Goal: Information Seeking & Learning: Find specific page/section

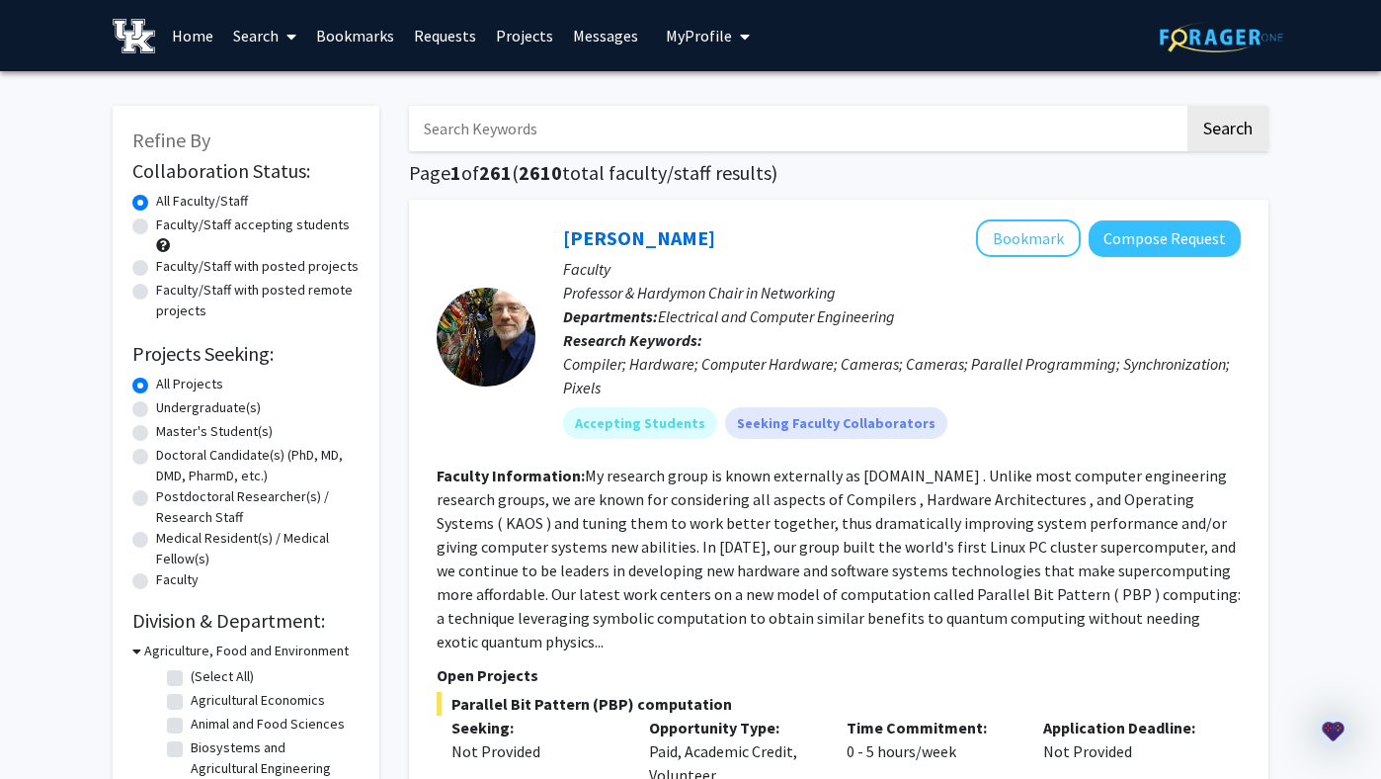
click at [582, 136] on input "Search Keywords" at bounding box center [797, 128] width 776 height 45
click at [629, 115] on input "Search Keywords" at bounding box center [797, 128] width 776 height 45
click at [156, 406] on label "Undergraduate(s)" at bounding box center [208, 407] width 105 height 21
click at [156, 406] on input "Undergraduate(s)" at bounding box center [162, 403] width 13 height 13
radio input "true"
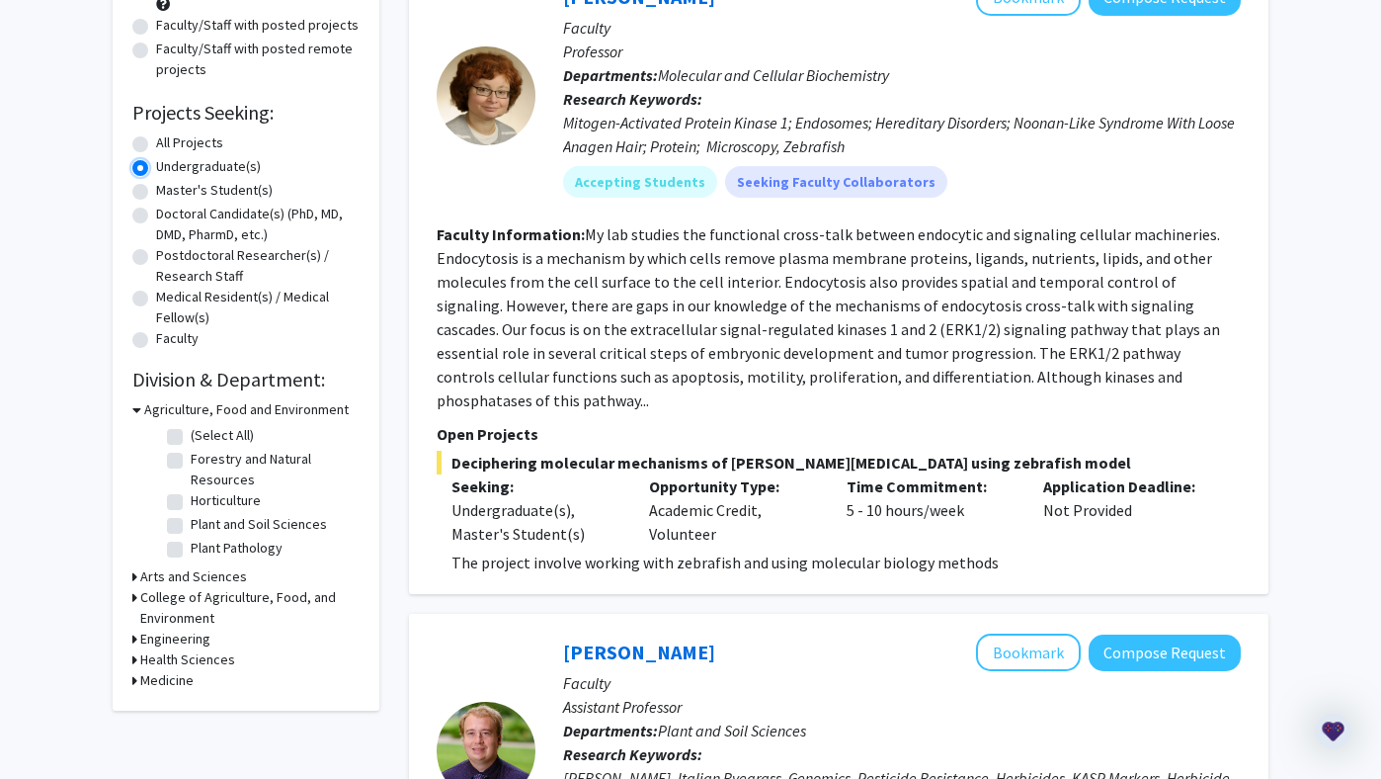
scroll to position [243, 0]
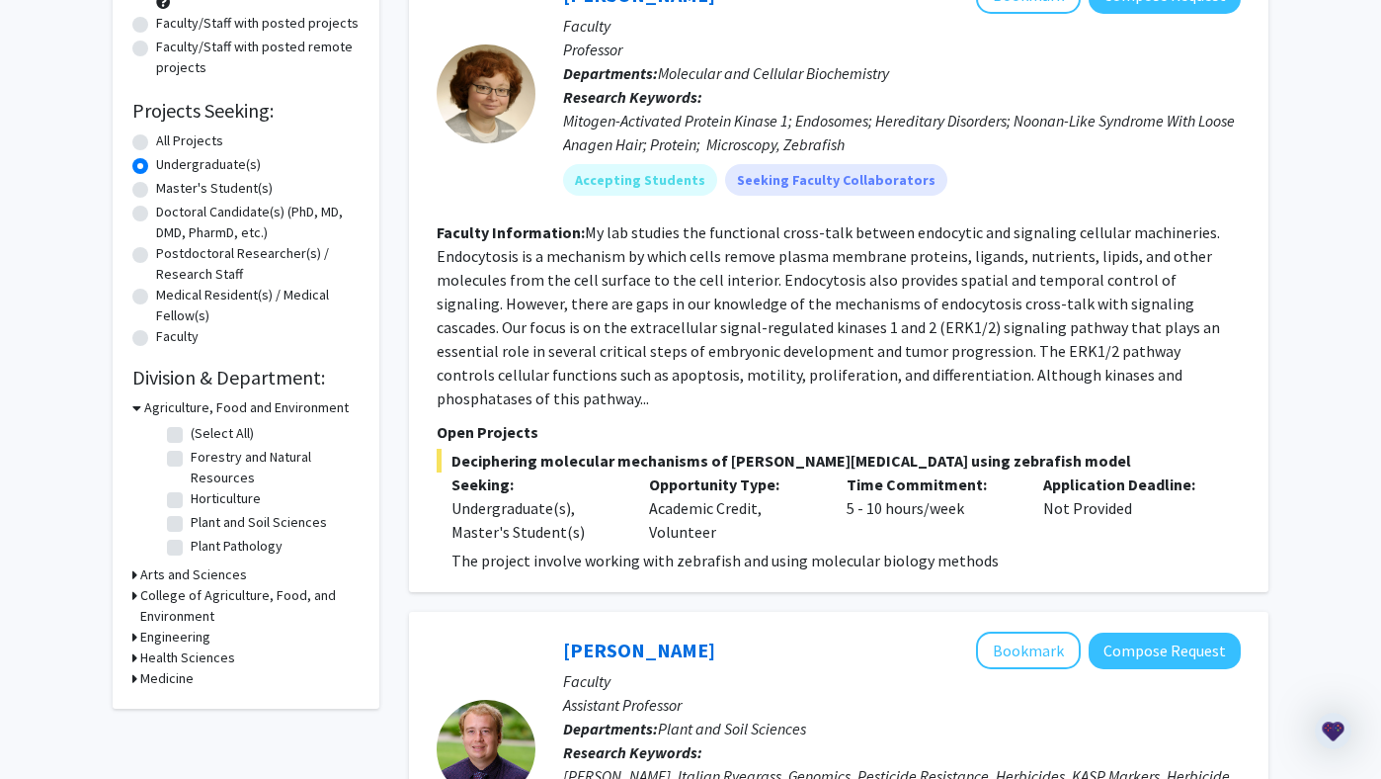
click at [132, 659] on icon at bounding box center [134, 657] width 5 height 21
click at [158, 660] on h3 "Health Sciences" at bounding box center [191, 657] width 95 height 21
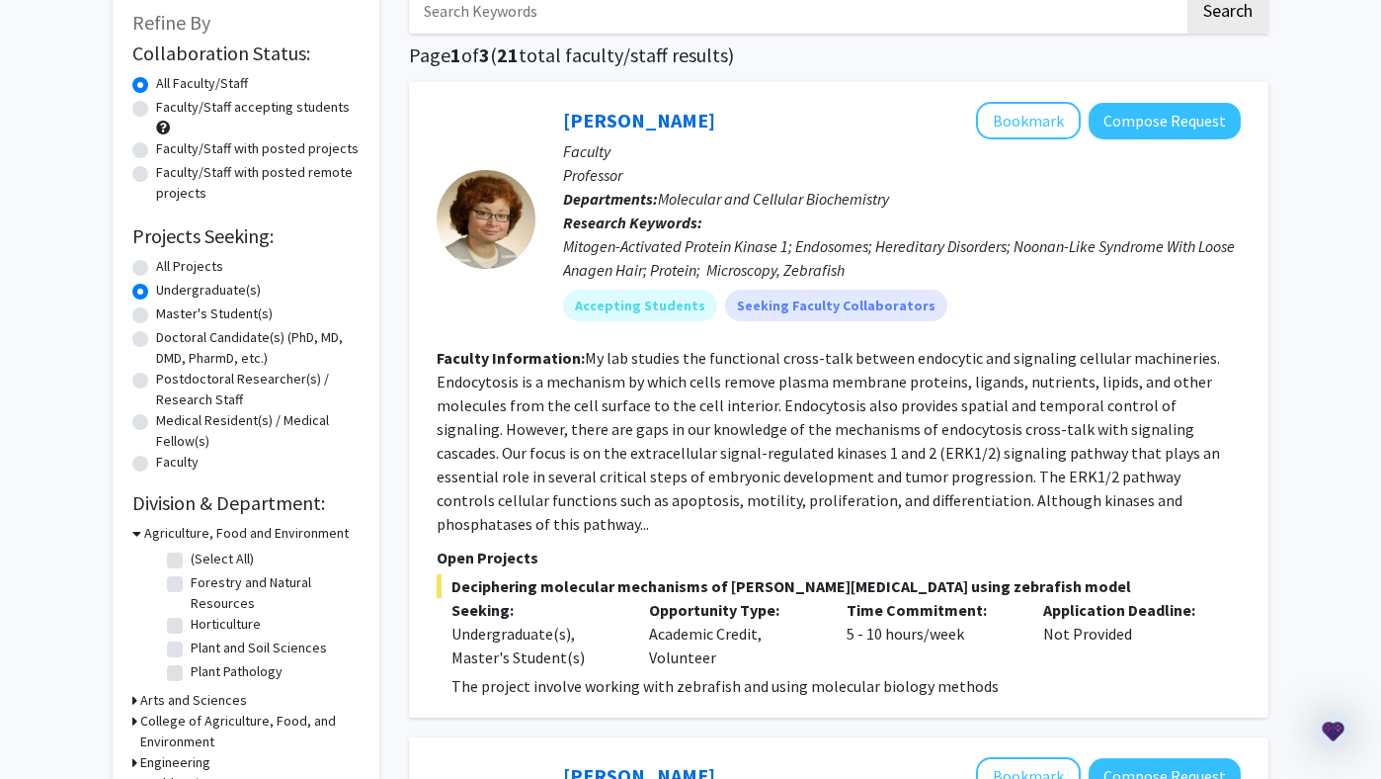
scroll to position [0, 0]
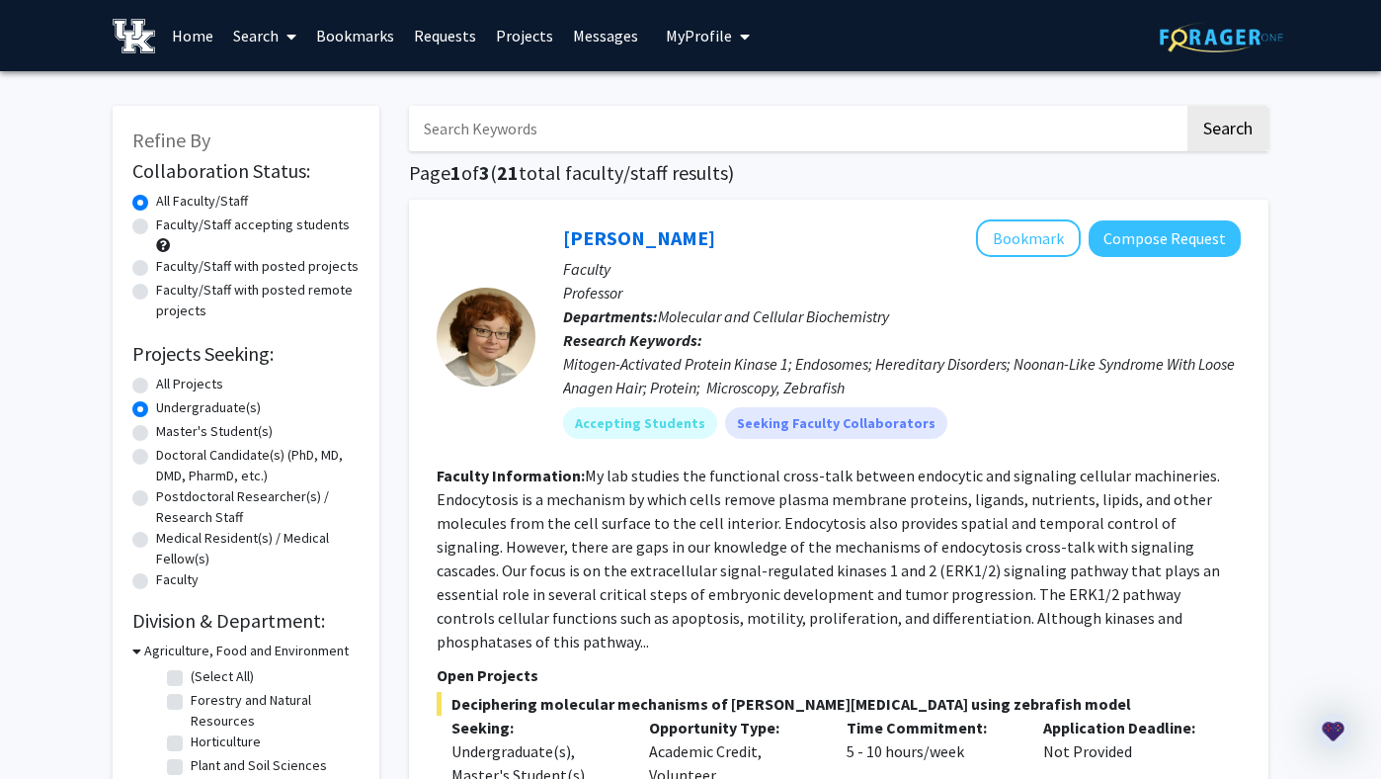
click at [588, 144] on input "Search Keywords" at bounding box center [797, 128] width 776 height 45
type input "[MEDICAL_DATA]"
click at [1188, 106] on button "Search" at bounding box center [1228, 128] width 81 height 45
radio input "true"
